Goal: Check status: Check status

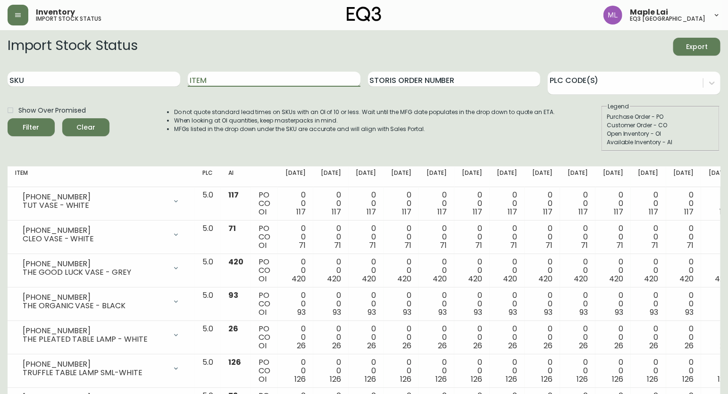
click at [224, 79] on input "Item" at bounding box center [274, 79] width 173 height 15
click at [8, 118] on button "Filter" at bounding box center [31, 127] width 47 height 18
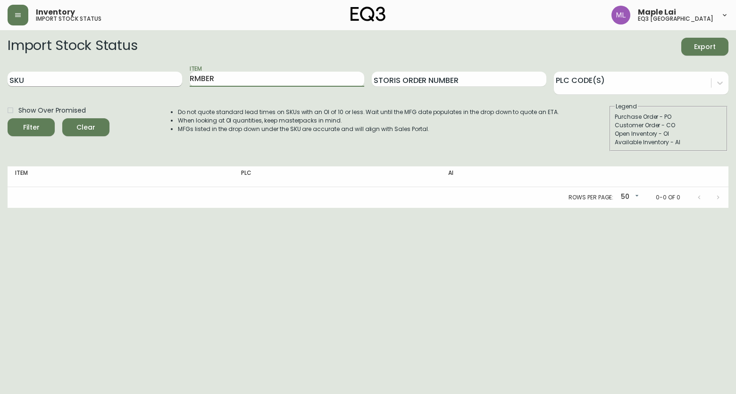
drag, startPoint x: 222, startPoint y: 79, endPoint x: 177, endPoint y: 76, distance: 44.4
click at [179, 75] on div "SKU Item RMBER Storis Order Number PLC Code(s)" at bounding box center [368, 79] width 721 height 31
type input "EMBER"
click at [8, 118] on button "Filter" at bounding box center [31, 127] width 47 height 18
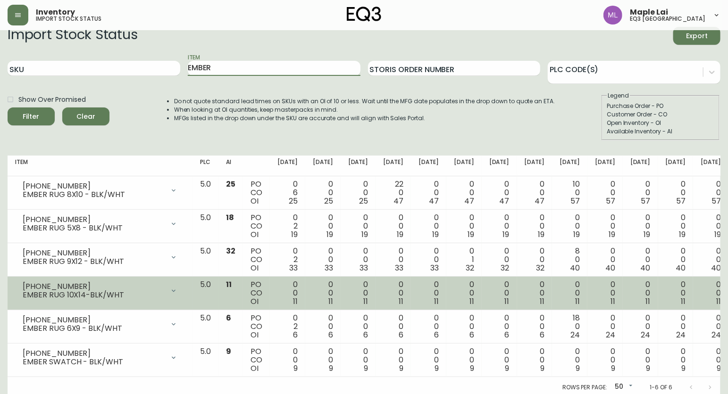
scroll to position [14, 0]
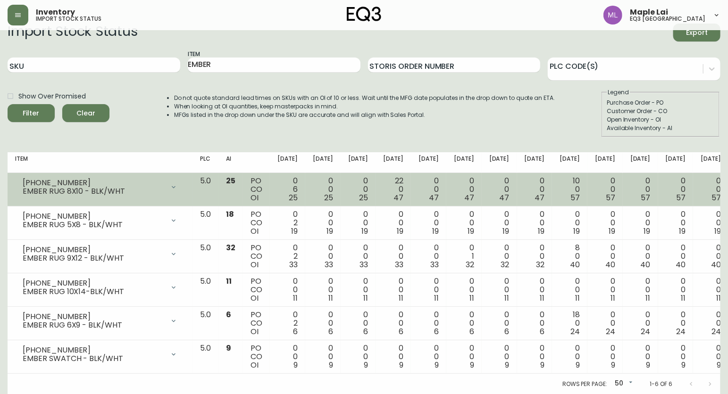
click at [142, 192] on div "EMBER RUG 8X10 - BLK/WHT" at bounding box center [94, 191] width 142 height 8
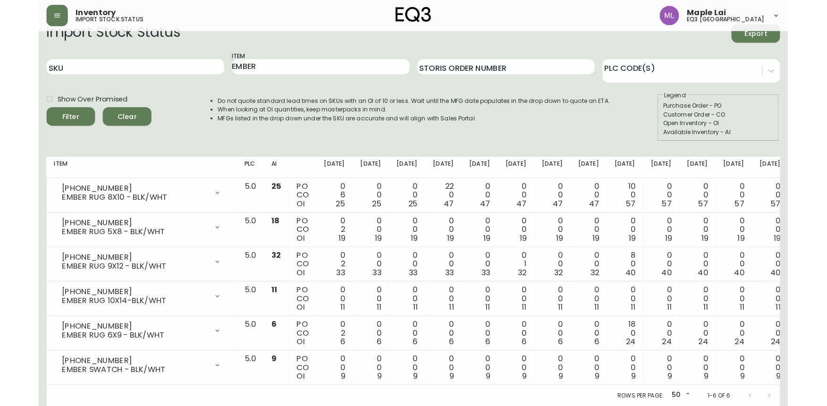
scroll to position [3, 0]
